Goal: Check status: Check status

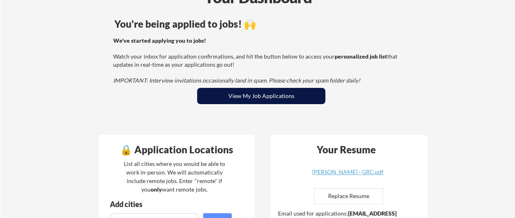
scroll to position [81, 0]
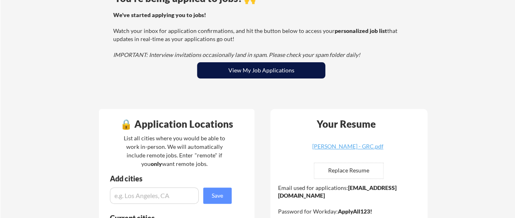
click at [252, 75] on button "View My Job Applications" at bounding box center [261, 70] width 128 height 16
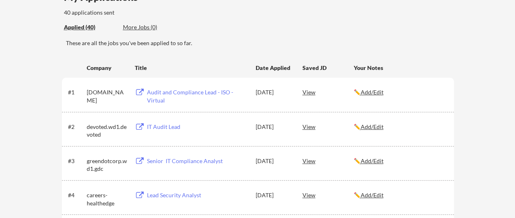
scroll to position [122, 0]
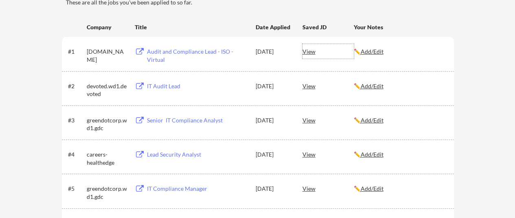
click at [310, 53] on div "View" at bounding box center [328, 51] width 51 height 15
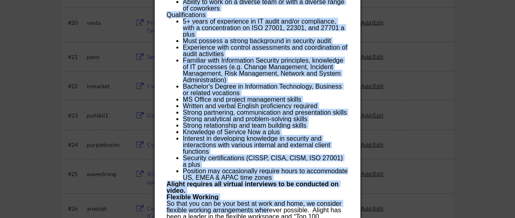
scroll to position [807, 0]
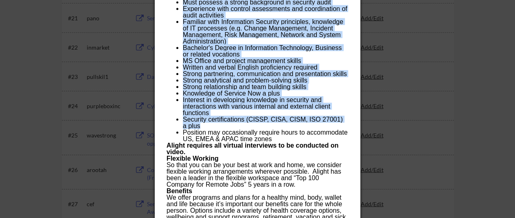
drag, startPoint x: 167, startPoint y: 63, endPoint x: 302, endPoint y: 128, distance: 150.3
click at [302, 128] on div "Our story At Alight, we believe a company’s success starts with its people. At …" at bounding box center [258, 96] width 182 height 1447
copy div "Our story At Alight, we believe a company’s success starts with its people. At …"
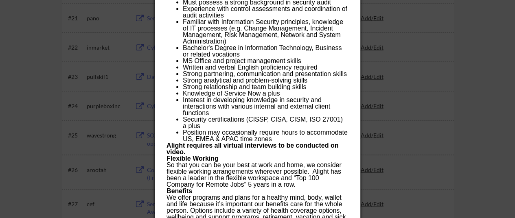
click at [460, 79] on div at bounding box center [257, 109] width 515 height 218
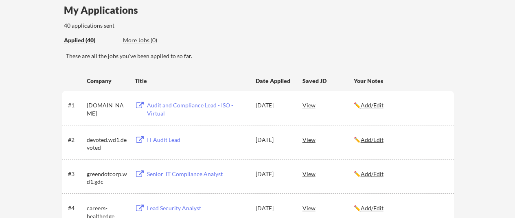
scroll to position [81, 0]
